Goal: Task Accomplishment & Management: Use online tool/utility

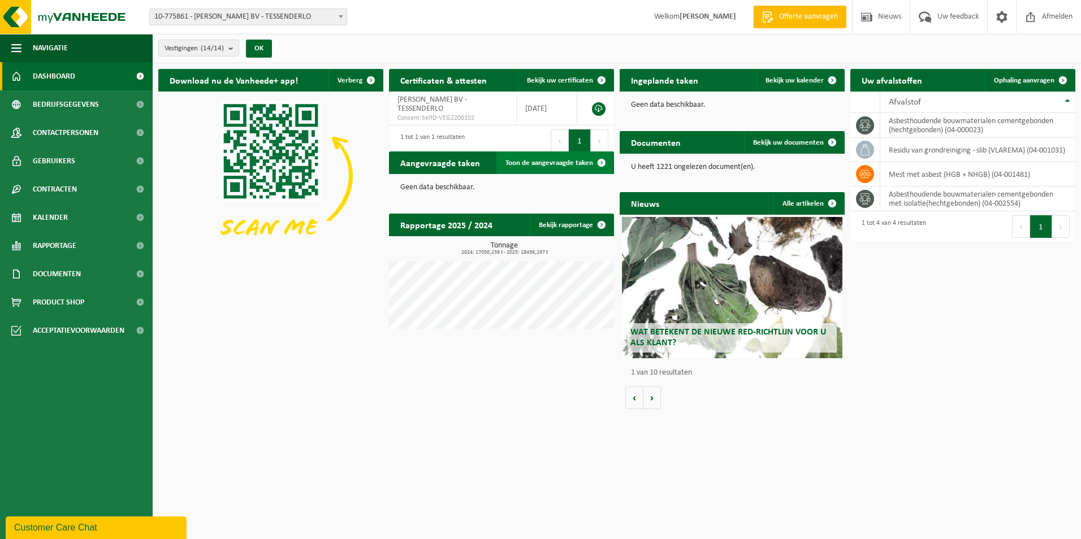
click at [560, 160] on span "Toon de aangevraagde taken" at bounding box center [549, 162] width 88 height 7
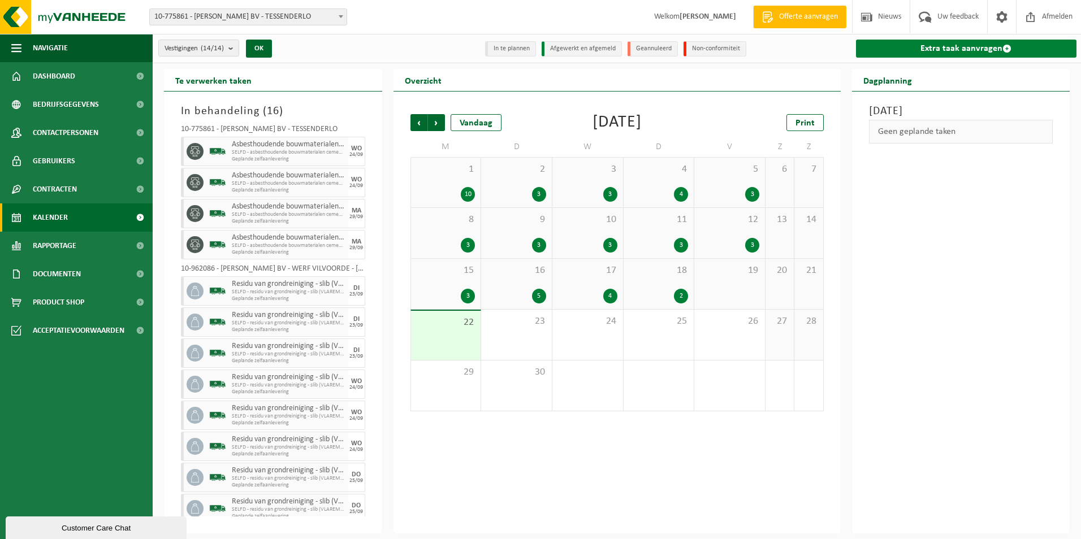
click at [963, 49] on link "Extra taak aanvragen" at bounding box center [966, 49] width 221 height 18
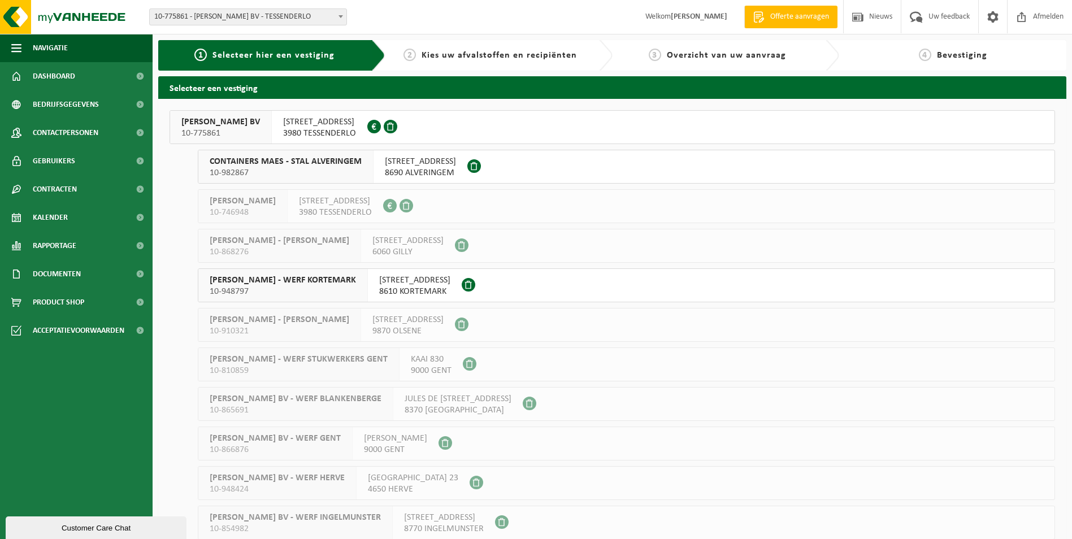
click at [300, 126] on span "SNELWEGSTRAAT 7" at bounding box center [319, 121] width 73 height 11
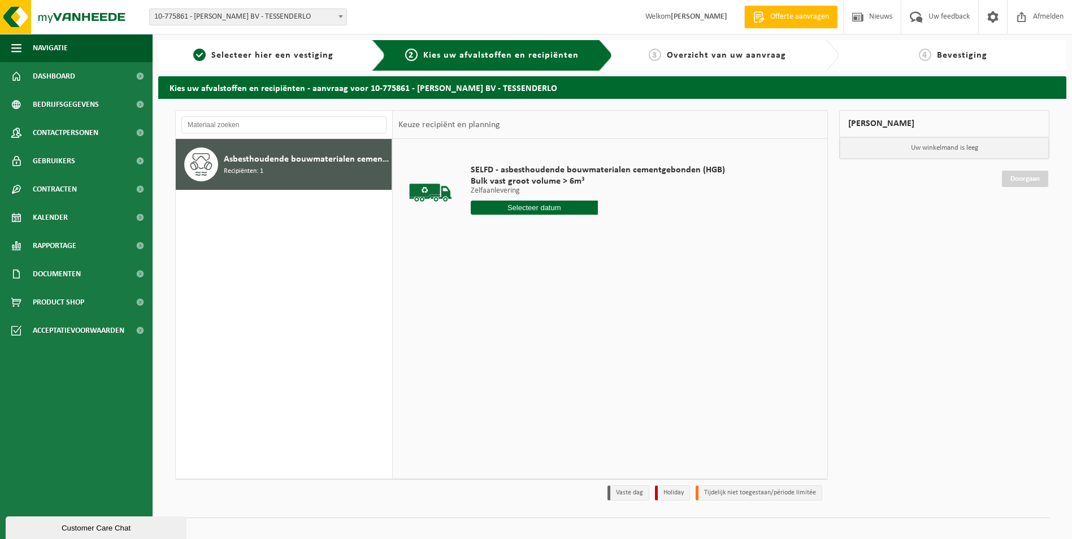
click at [552, 202] on input "text" at bounding box center [534, 208] width 127 height 14
click at [479, 323] on div "22" at bounding box center [481, 326] width 20 height 18
type input "Van [DATE]"
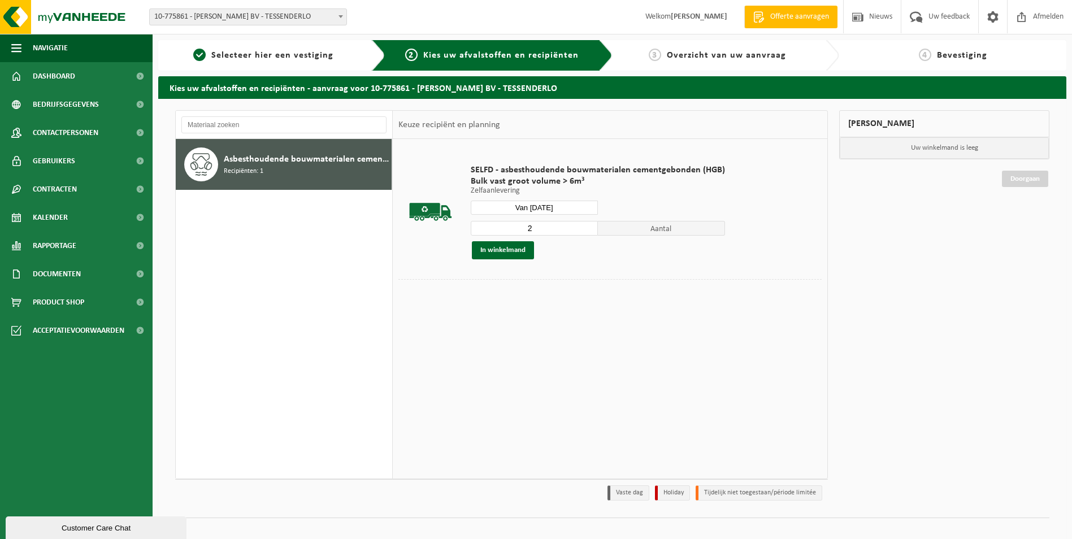
click at [587, 227] on input "2" at bounding box center [534, 228] width 127 height 15
type input "3"
click at [587, 227] on input "3" at bounding box center [534, 228] width 127 height 15
click at [514, 251] on button "In winkelmand" at bounding box center [503, 250] width 62 height 18
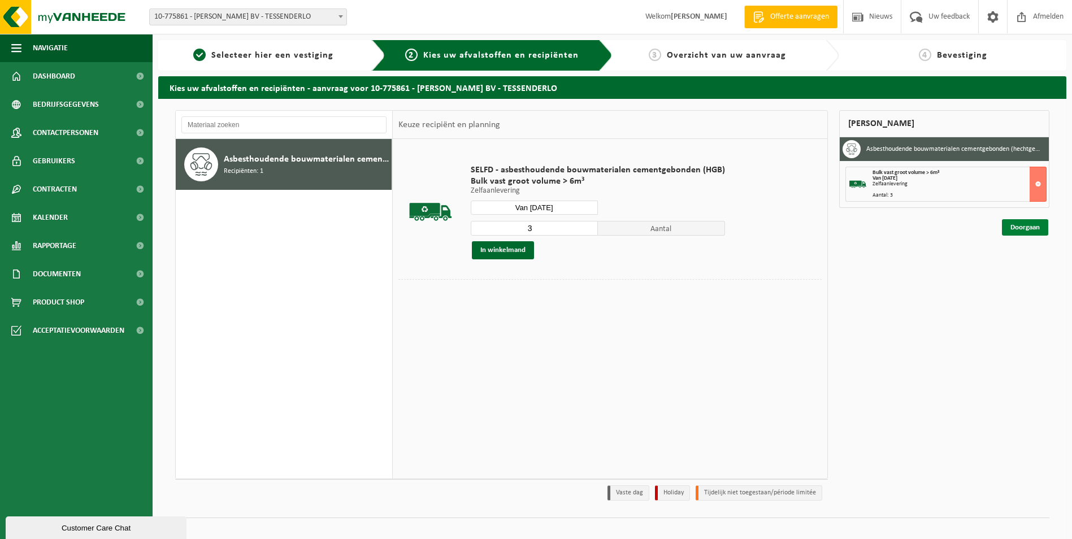
click at [1016, 224] on link "Doorgaan" at bounding box center [1025, 227] width 46 height 16
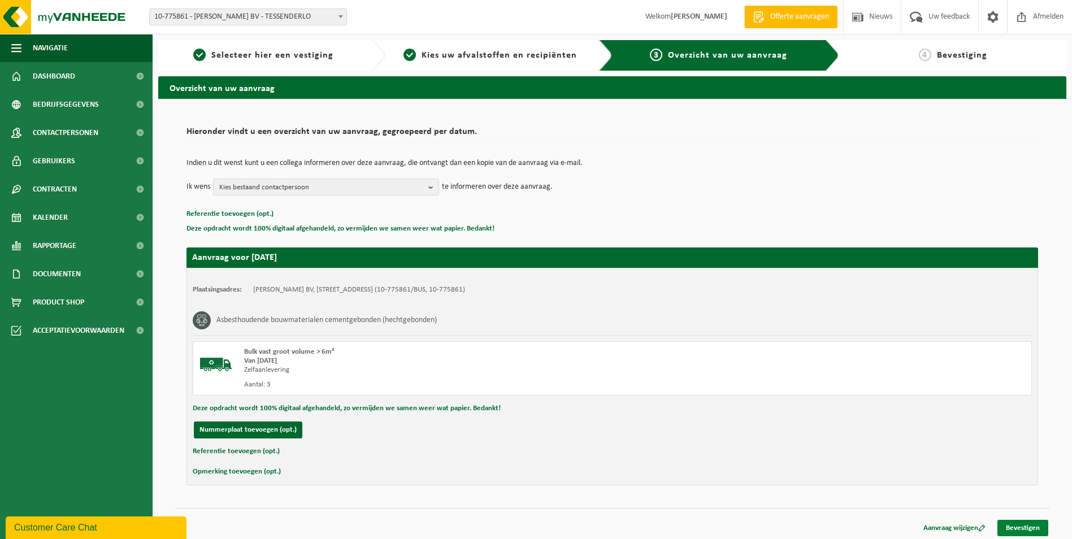
click at [1032, 530] on link "Bevestigen" at bounding box center [1023, 528] width 51 height 16
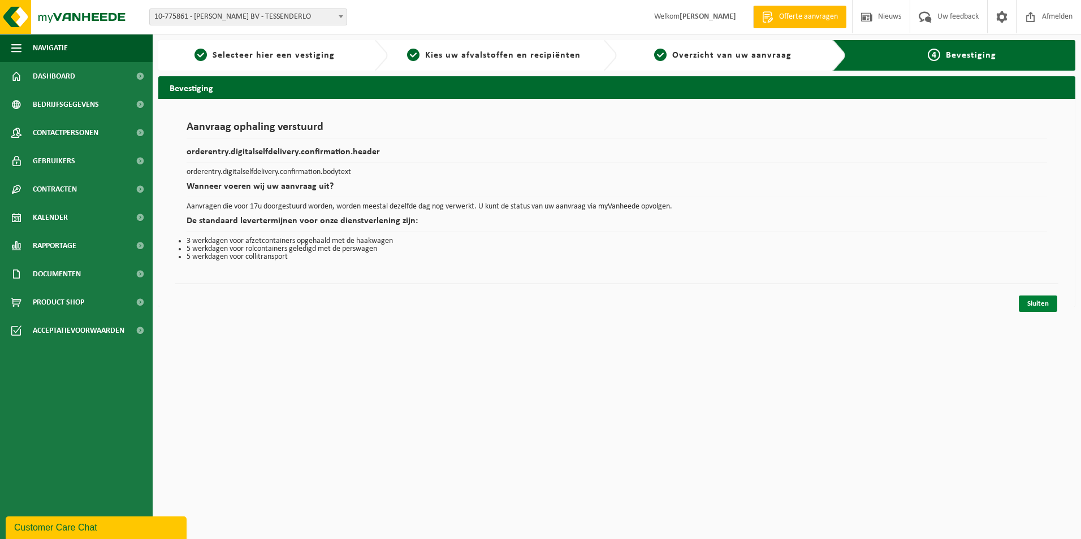
click at [1042, 305] on link "Sluiten" at bounding box center [1037, 304] width 38 height 16
